Goal: Find specific page/section: Find specific page/section

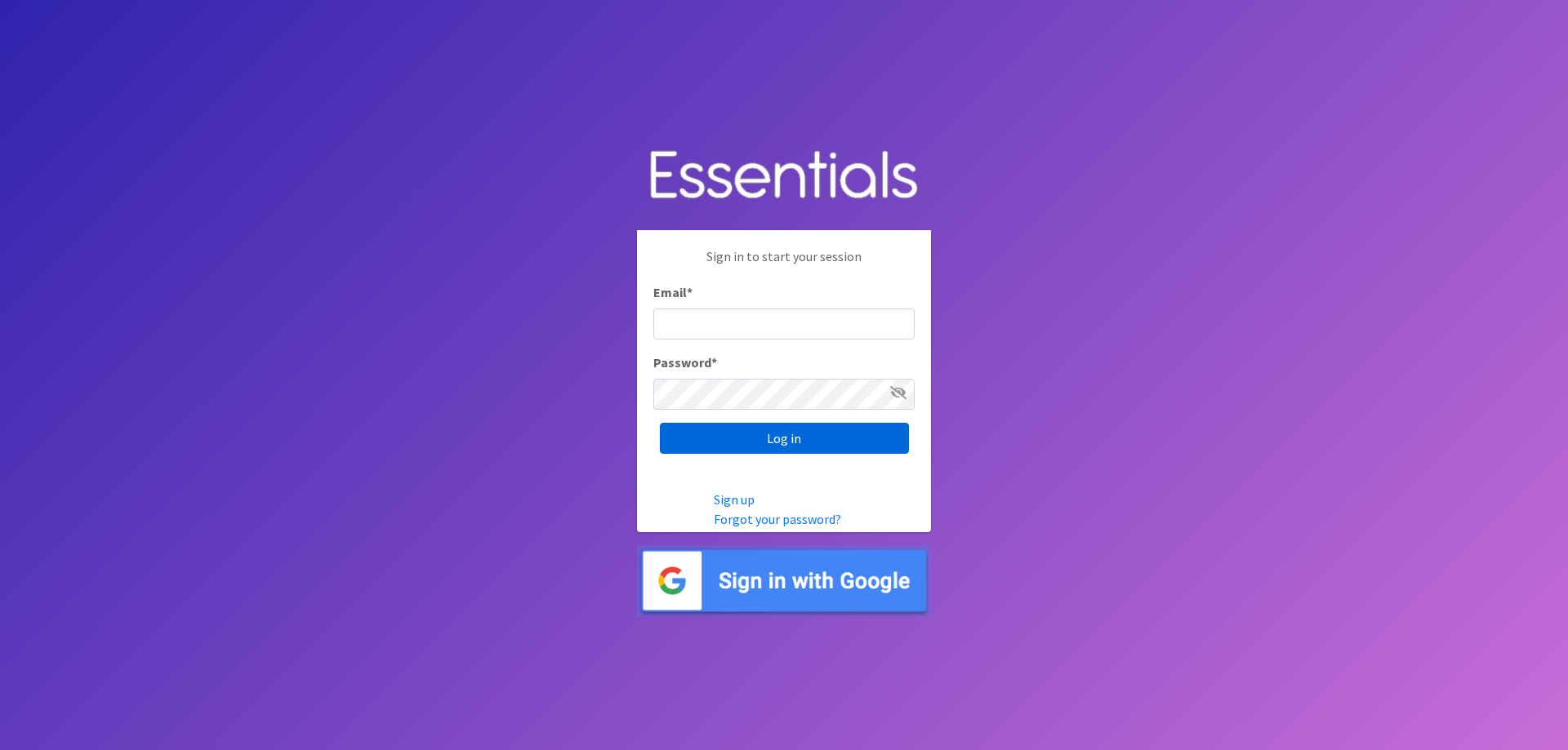
type input "[EMAIL_ADDRESS][DOMAIN_NAME]"
click at [693, 432] on input "Log in" at bounding box center [784, 438] width 249 height 31
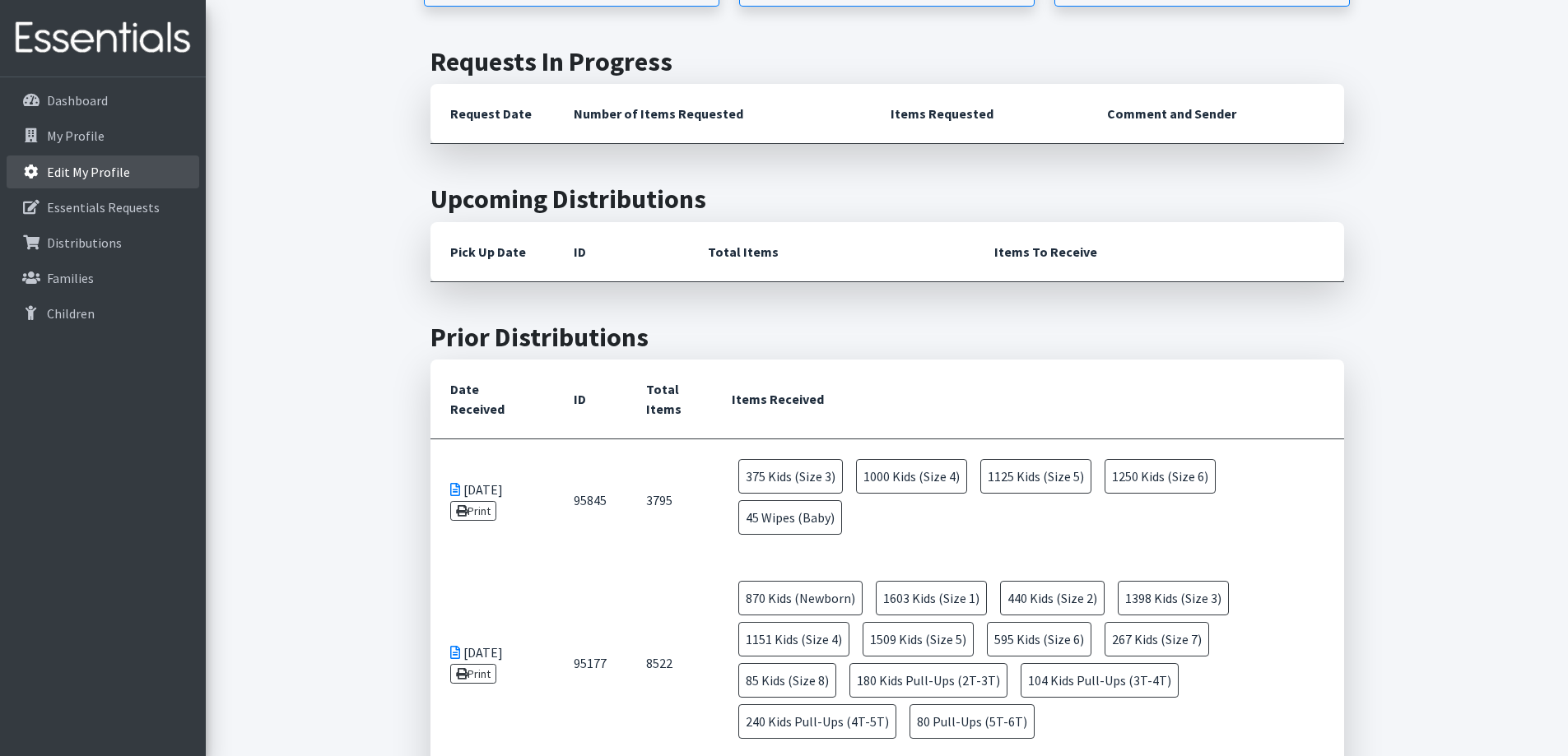
scroll to position [411, 0]
click at [67, 102] on p "Dashboard" at bounding box center [77, 100] width 61 height 16
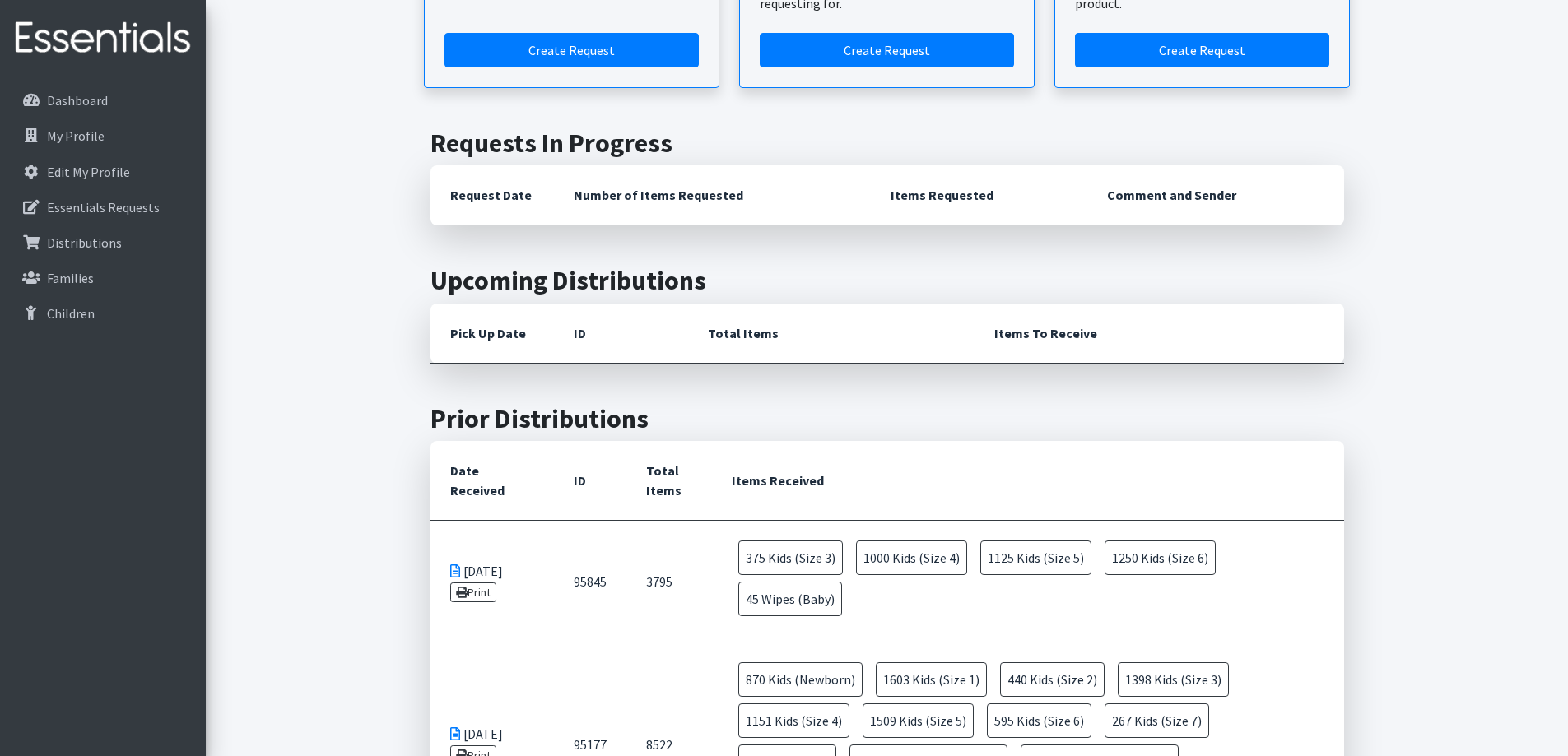
scroll to position [247, 0]
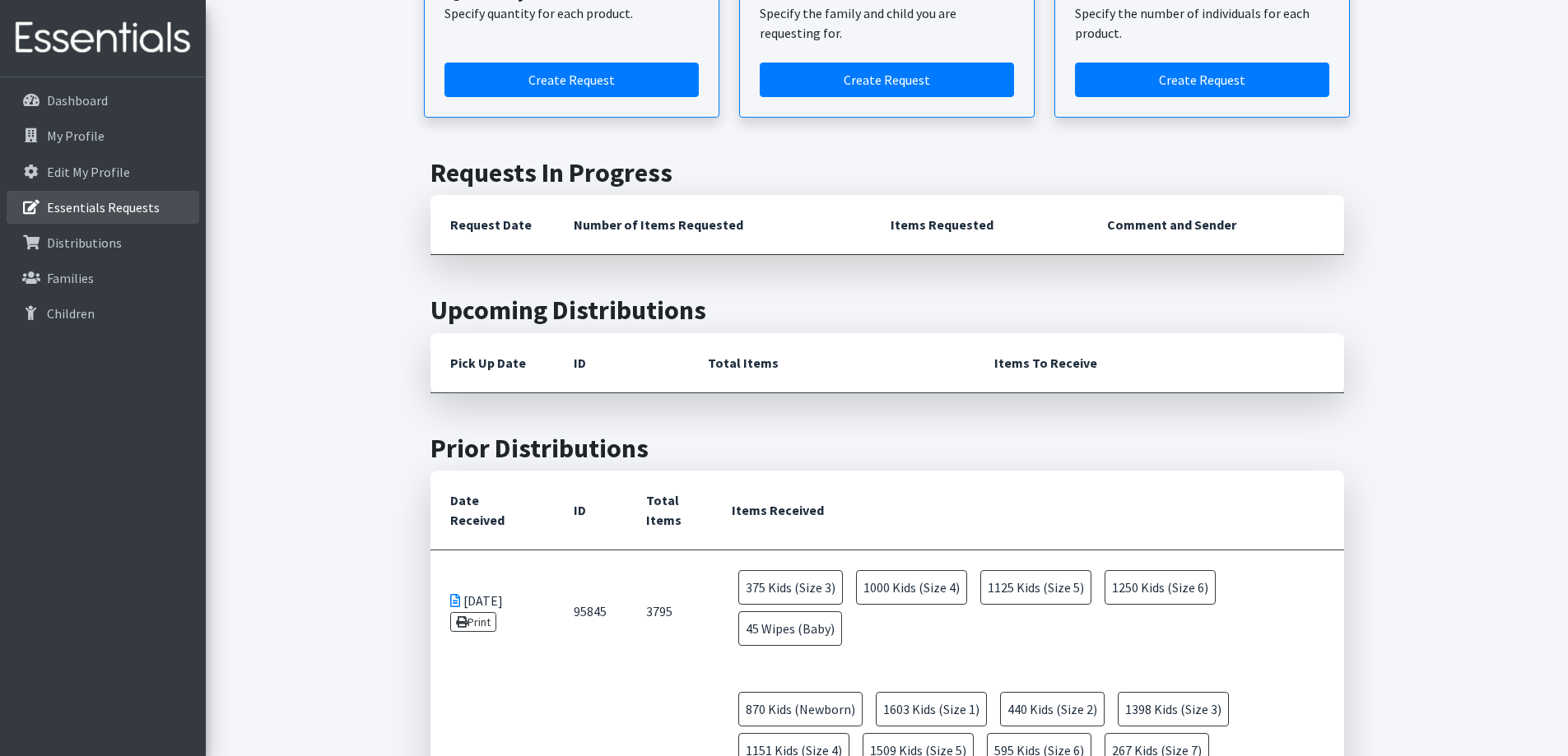
click at [67, 211] on p "Essentials Requests" at bounding box center [103, 207] width 112 height 16
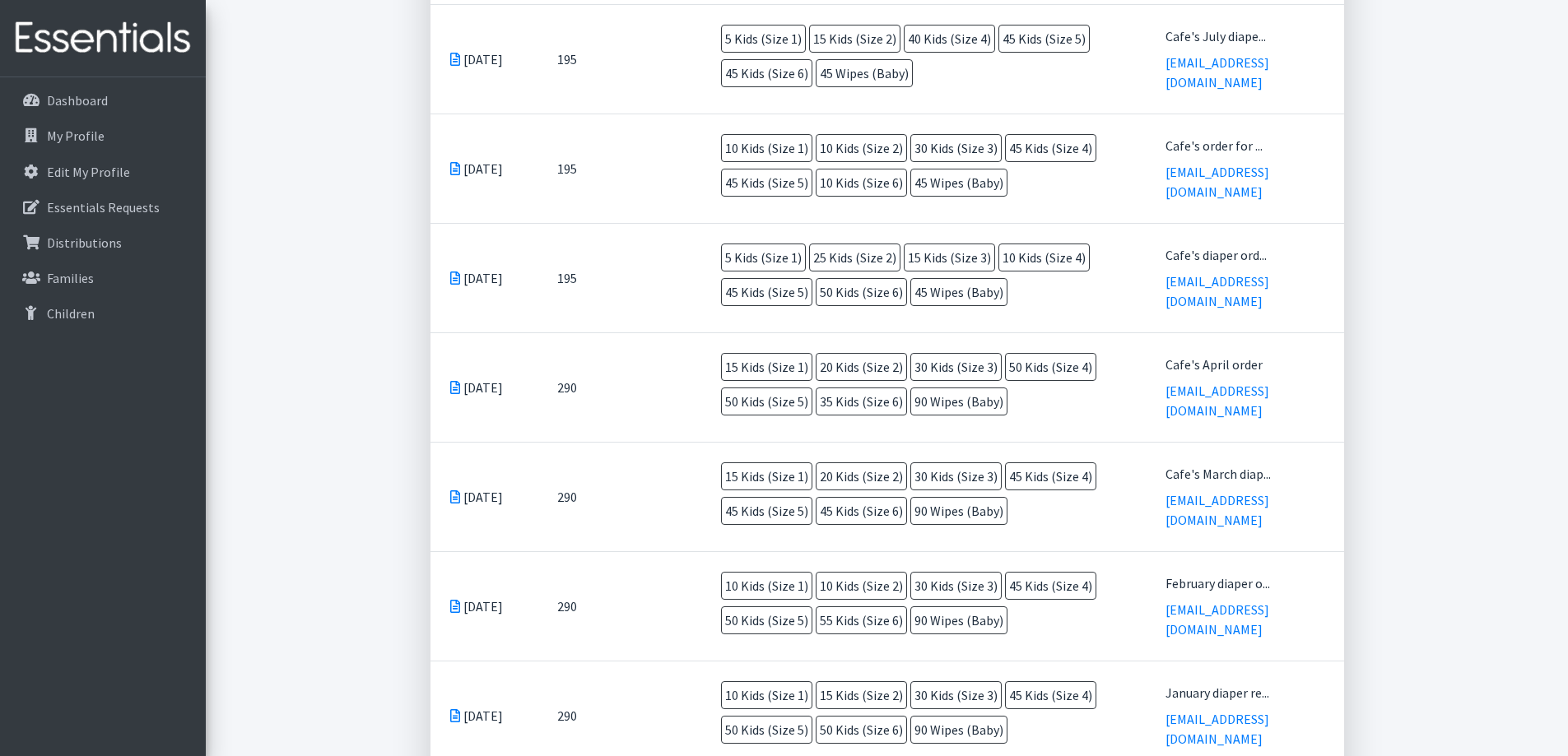
scroll to position [983, 0]
